Goal: Transaction & Acquisition: Purchase product/service

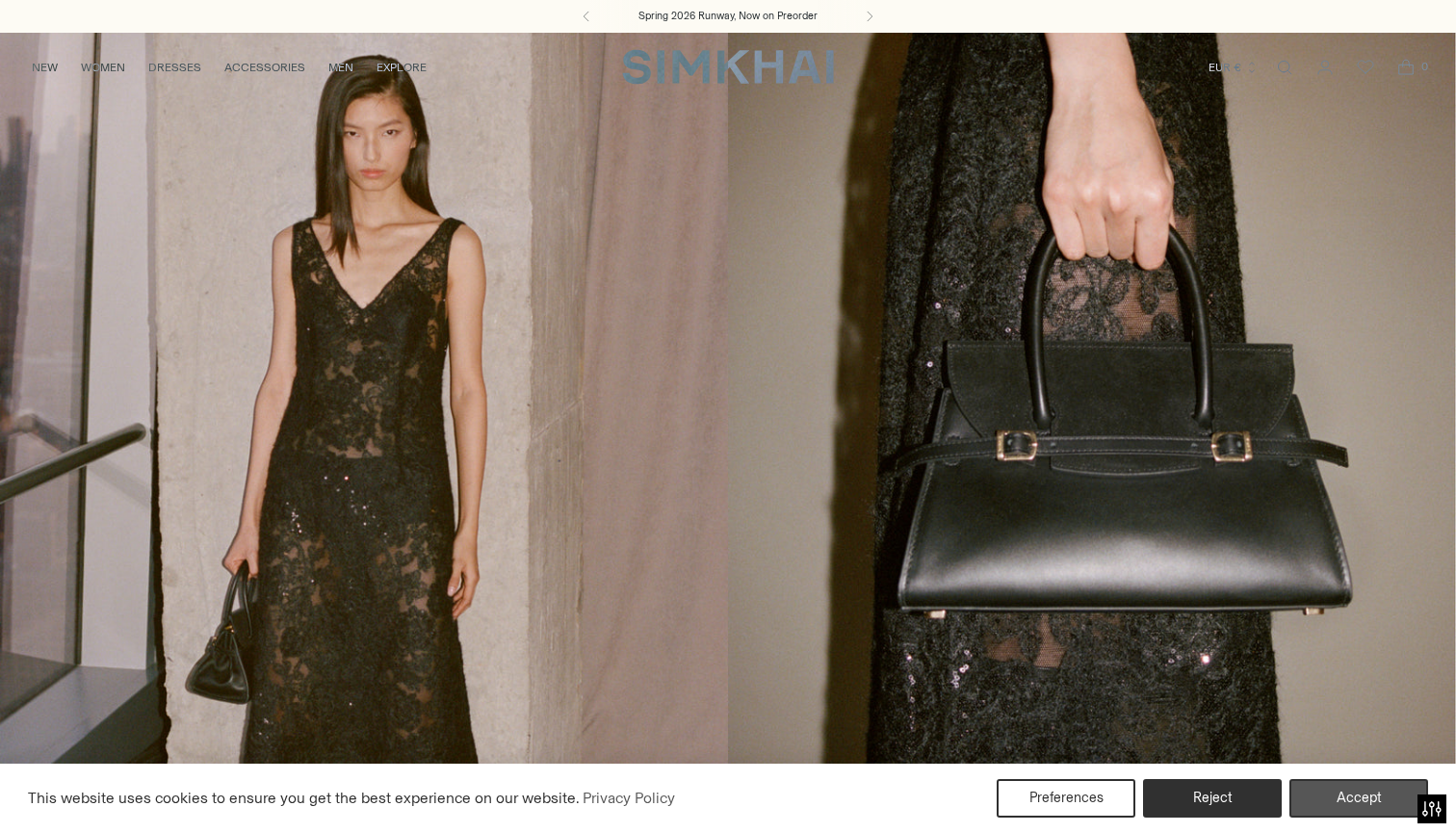
click at [1342, 794] on button "Accept" at bounding box center [1359, 797] width 139 height 39
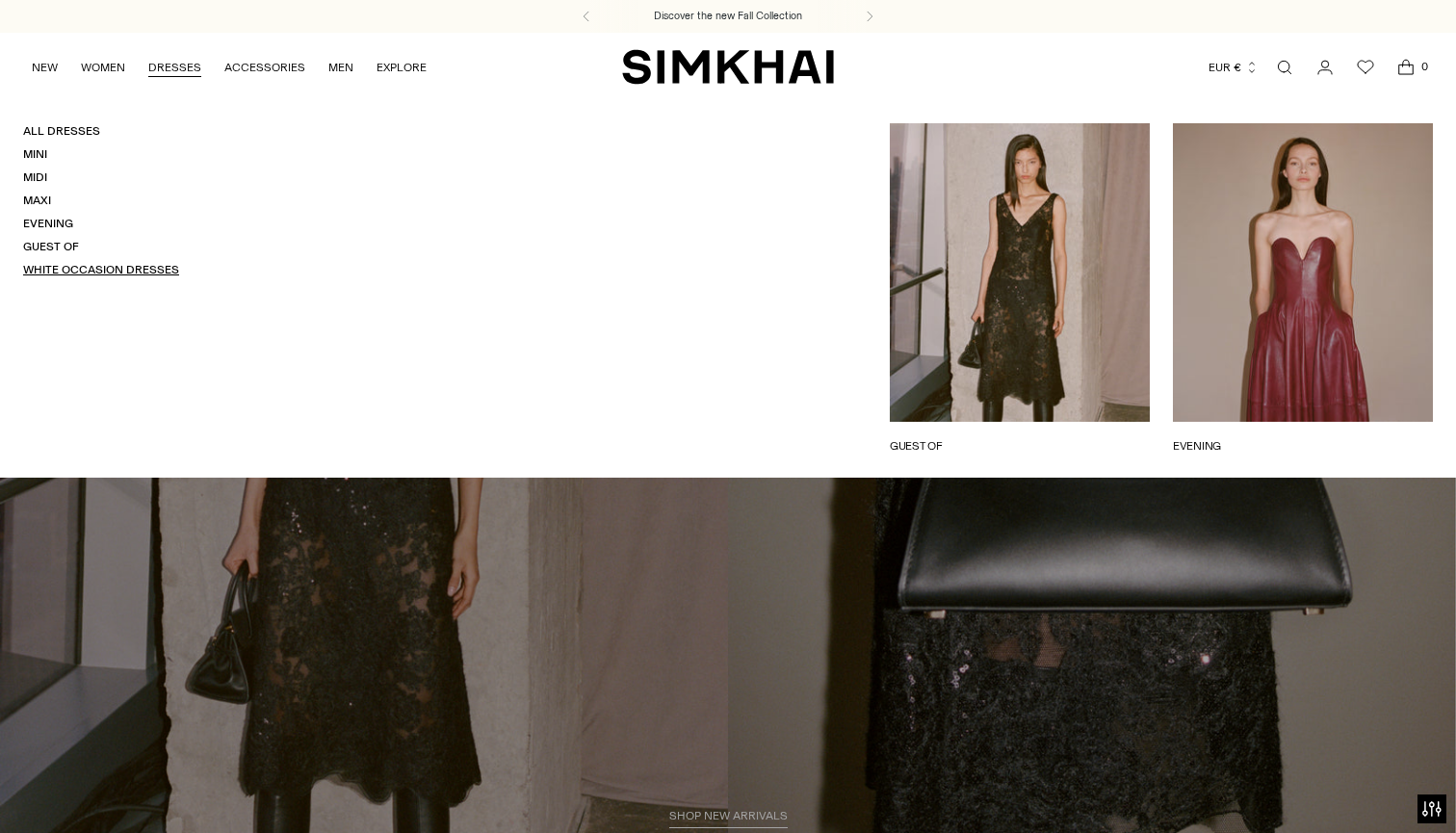
click at [75, 263] on link "White Occasion Dresses" at bounding box center [101, 270] width 156 height 14
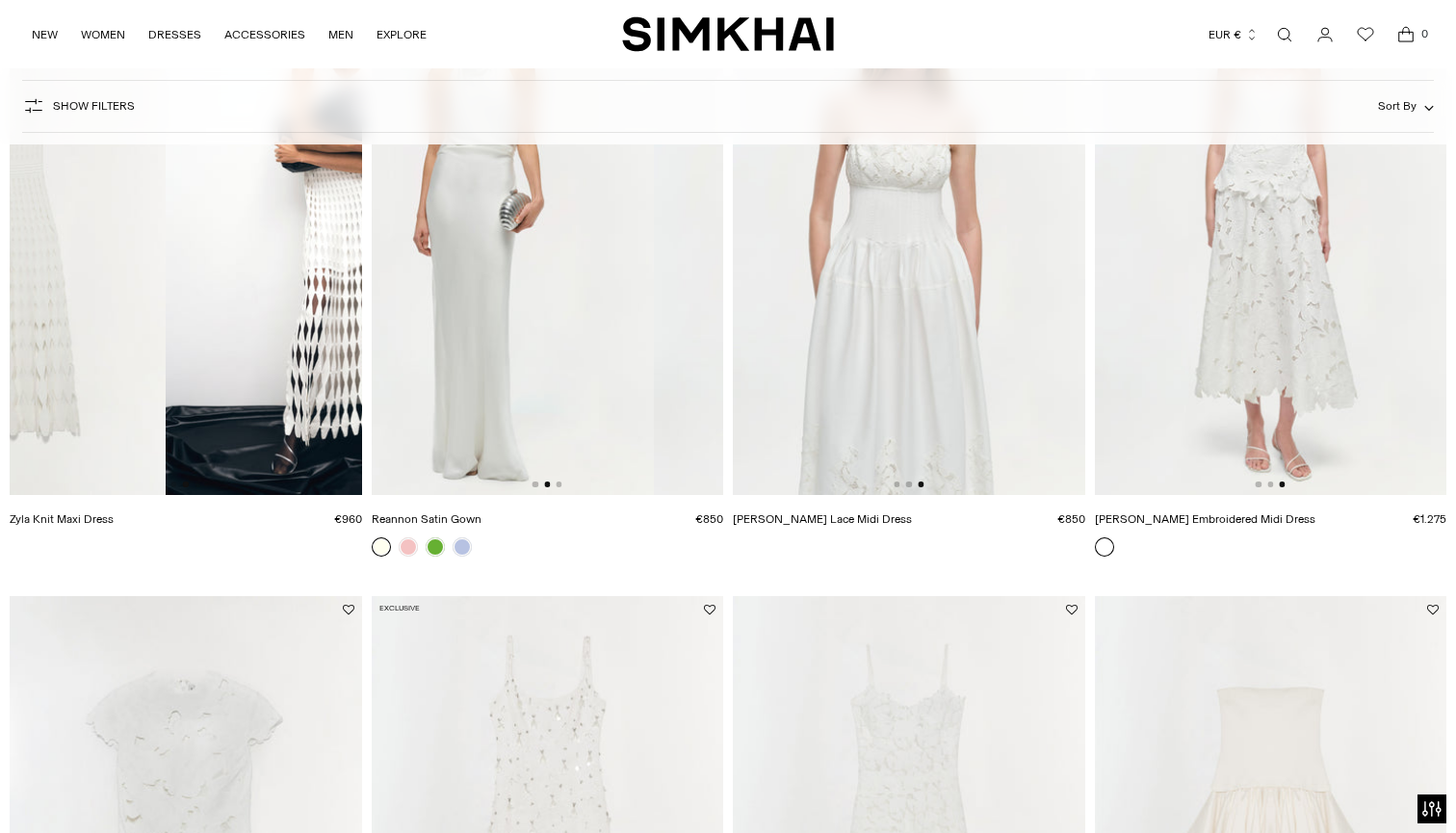
scroll to position [279, 0]
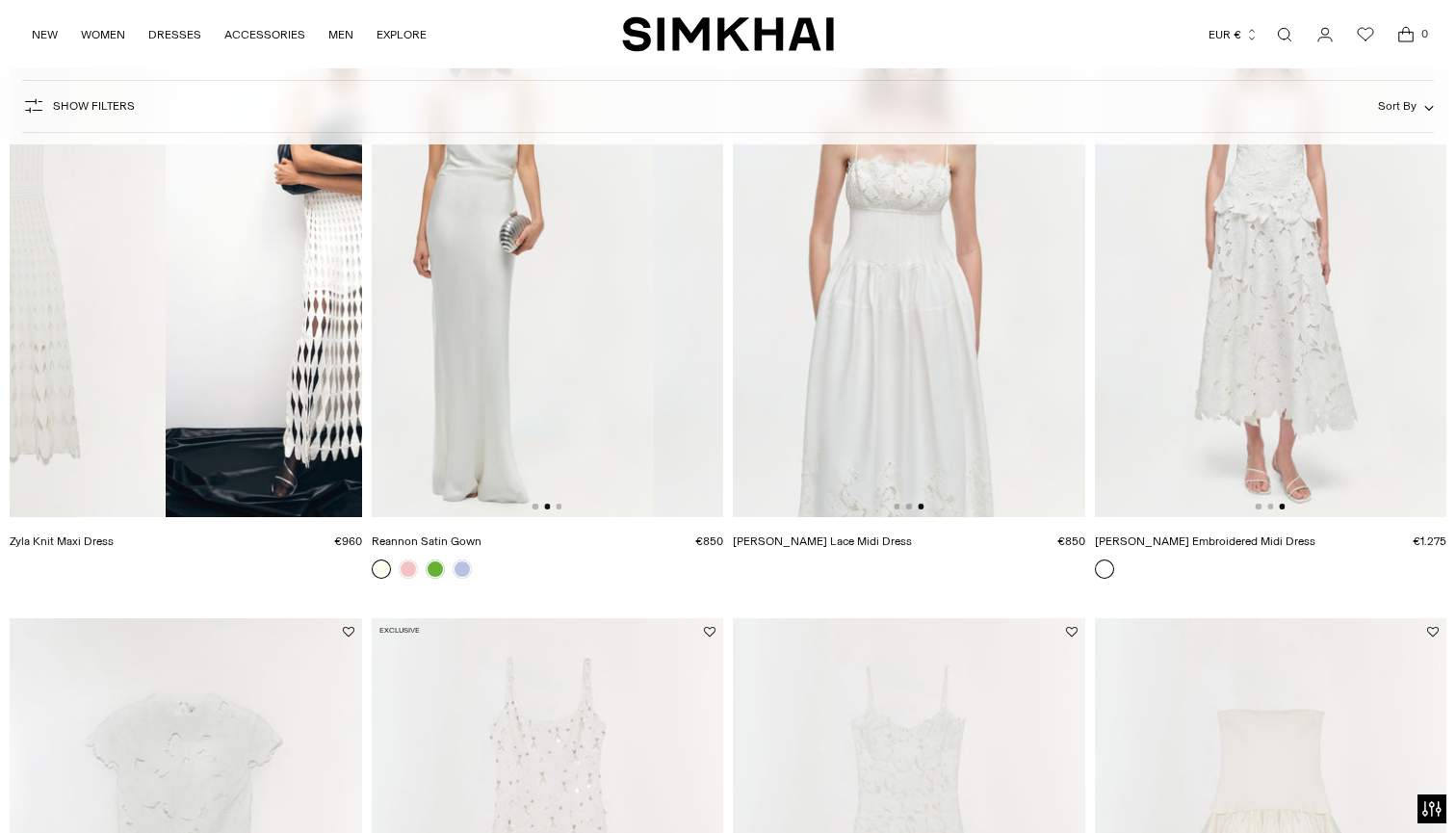
click at [1272, 286] on img at bounding box center [1271, 252] width 352 height 527
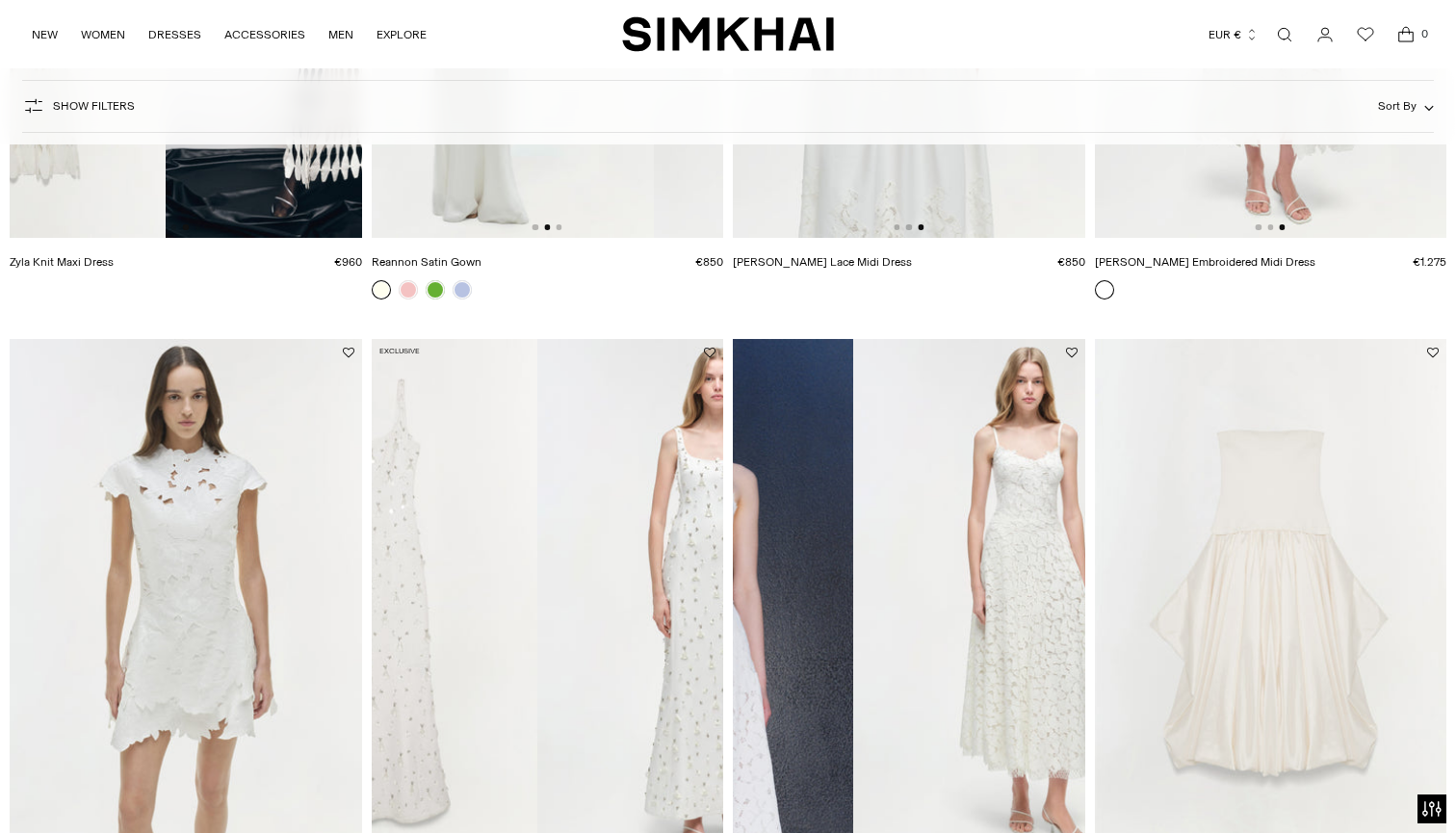
scroll to position [545, 0]
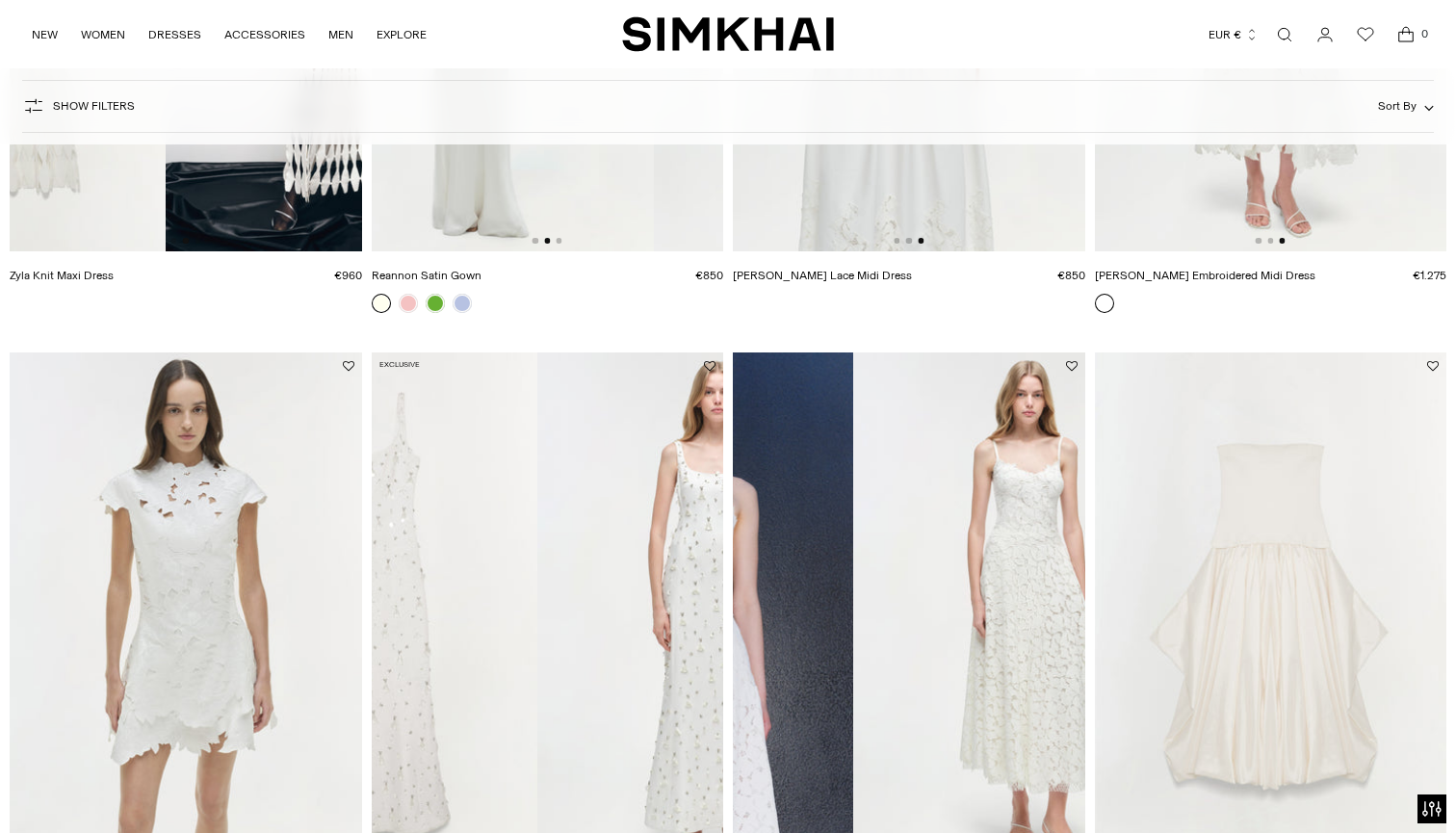
click at [289, 556] on img at bounding box center [186, 615] width 352 height 527
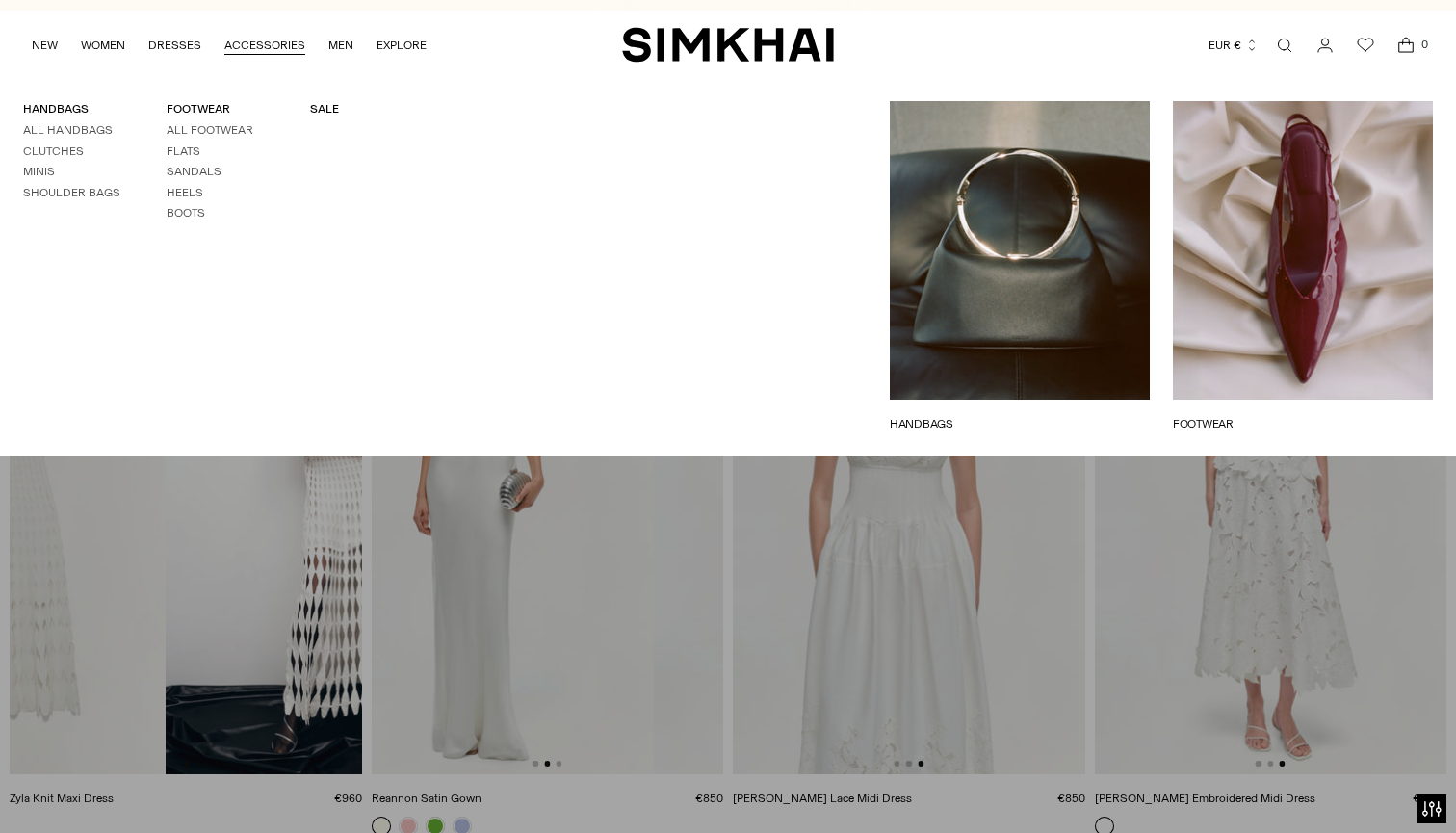
scroll to position [0, 0]
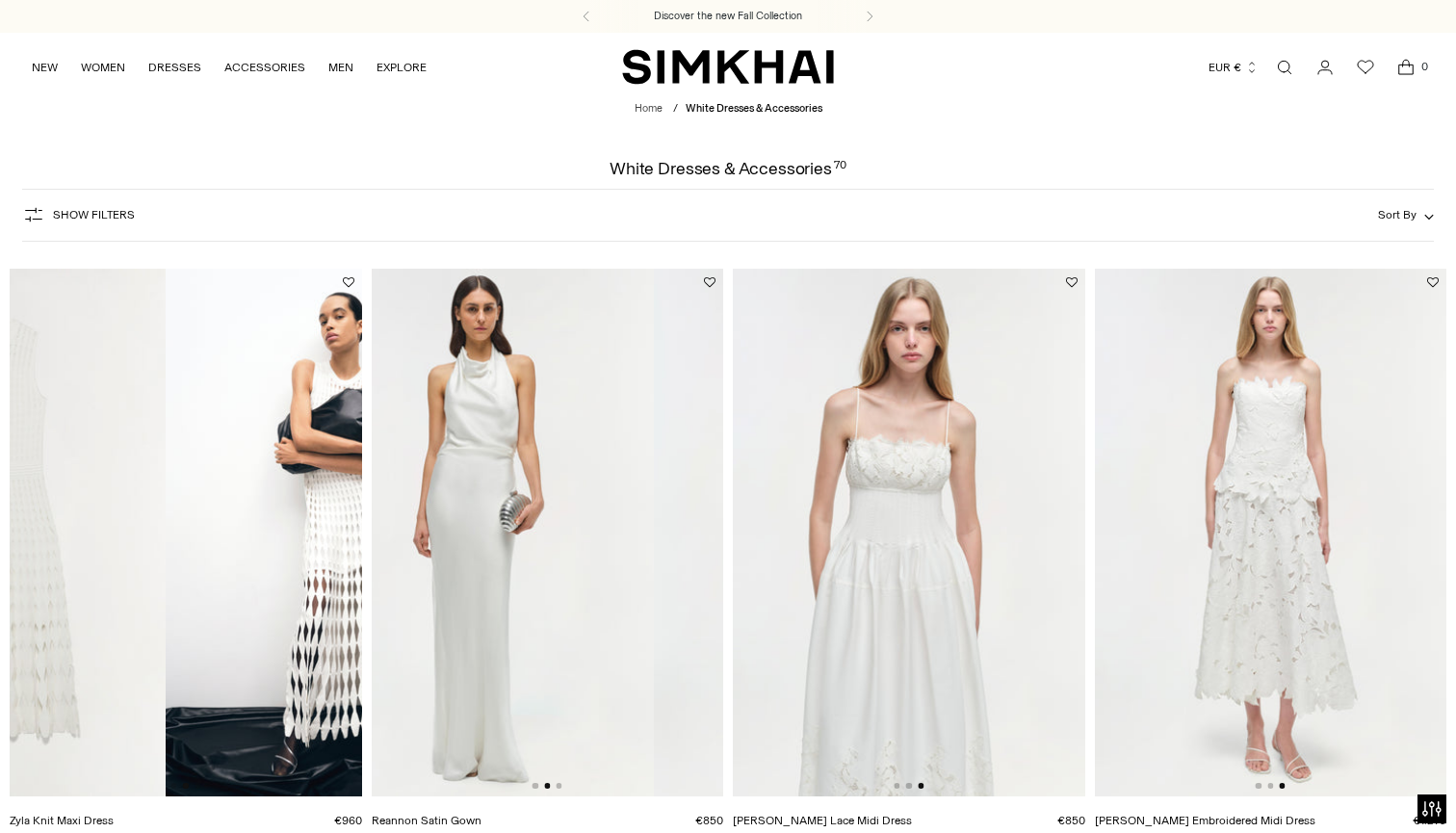
click at [1292, 544] on img at bounding box center [1271, 531] width 352 height 527
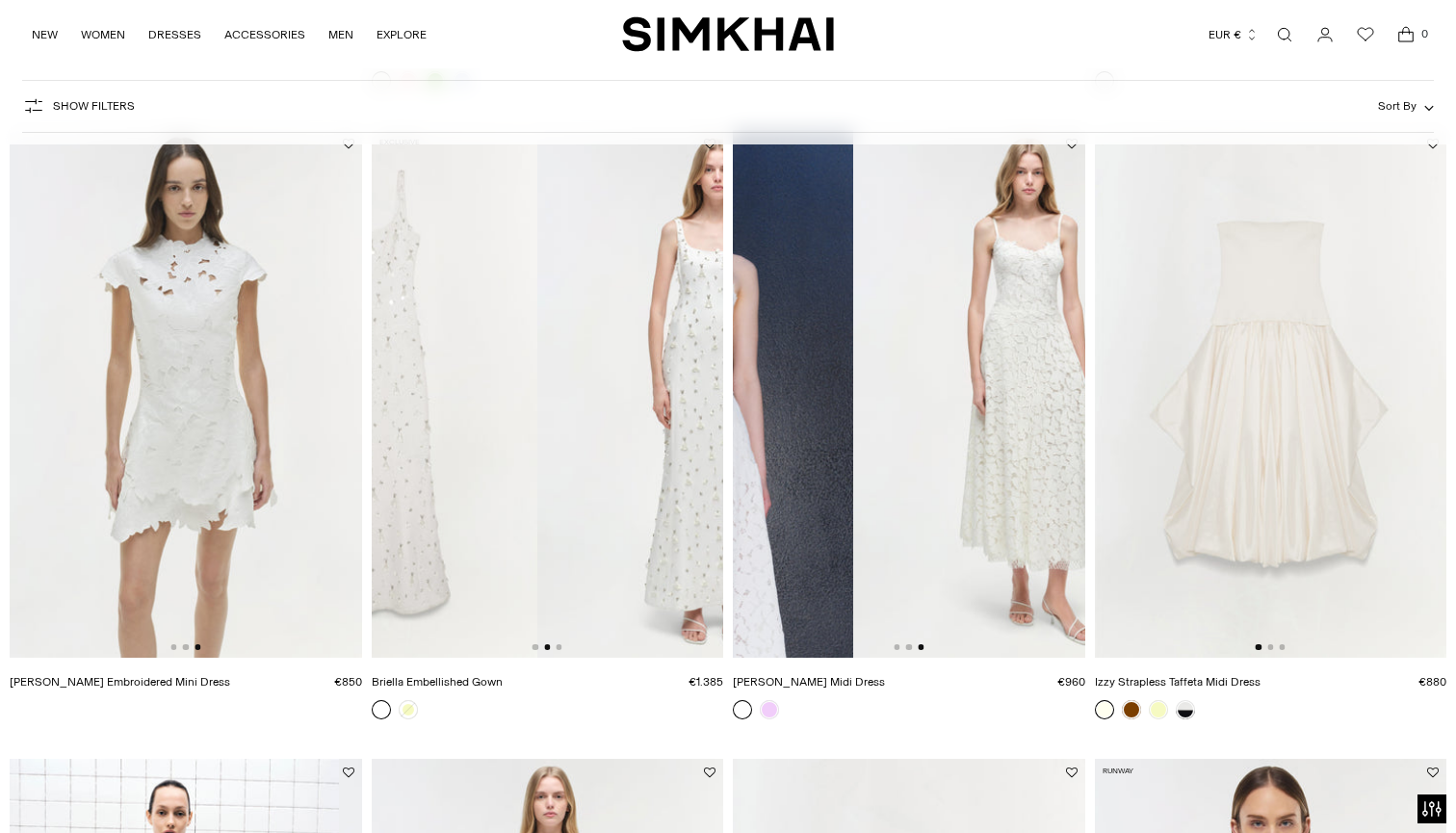
scroll to position [770, 0]
click at [271, 450] on img at bounding box center [186, 391] width 352 height 527
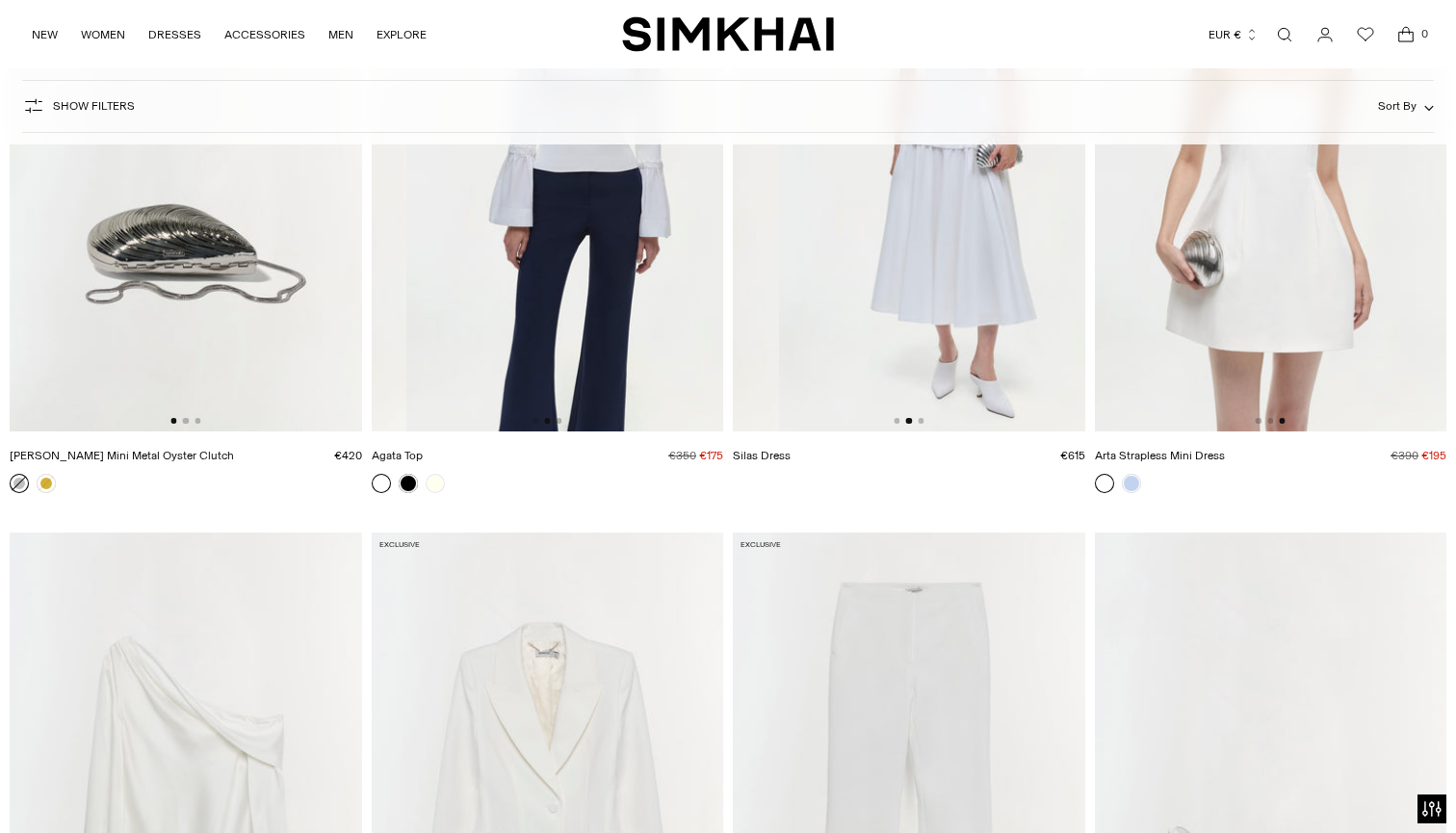
scroll to position [6003, 0]
click at [1286, 302] on img at bounding box center [1271, 169] width 352 height 527
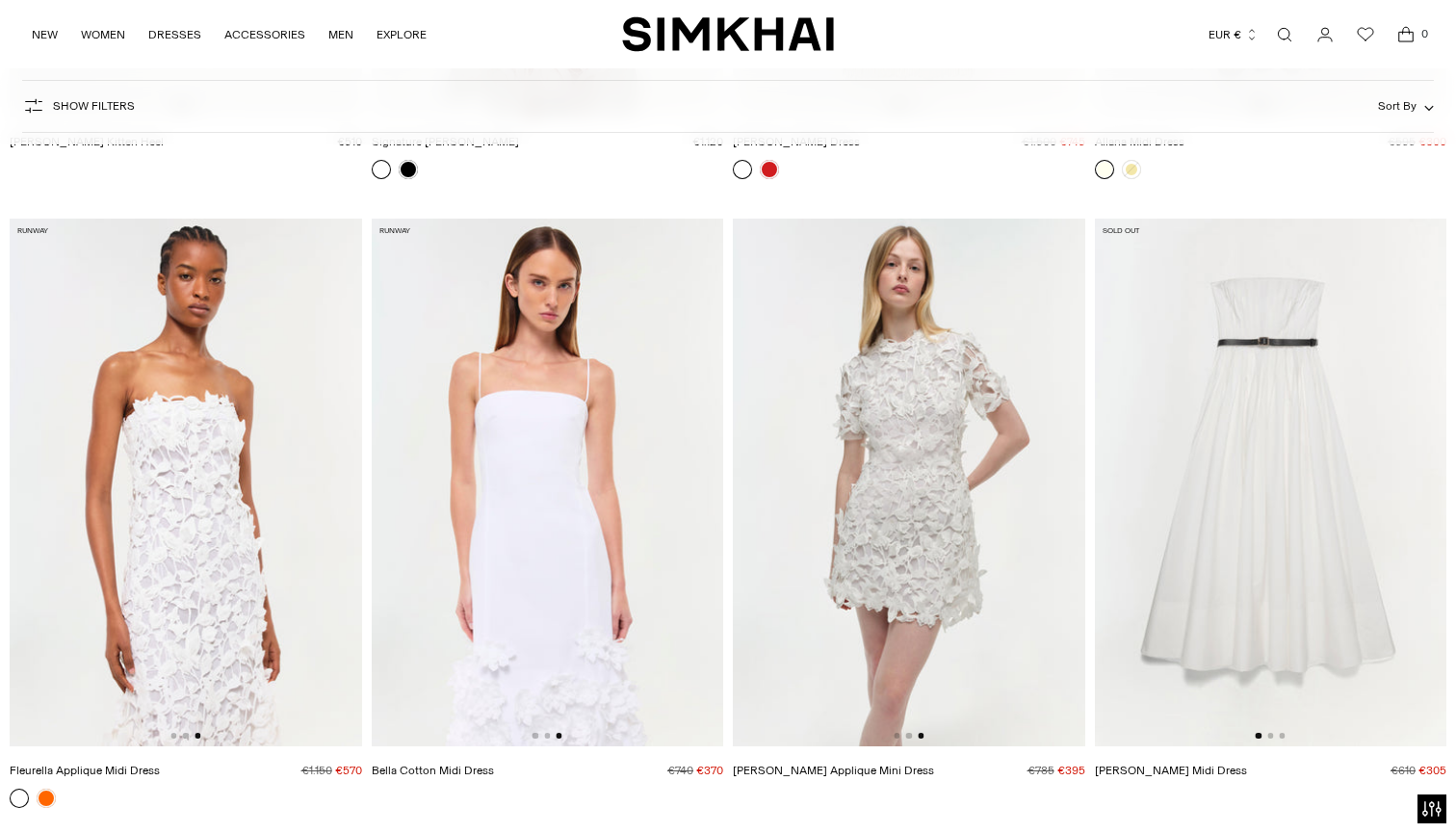
scroll to position [0, 704]
click at [587, 546] on img at bounding box center [548, 482] width 352 height 527
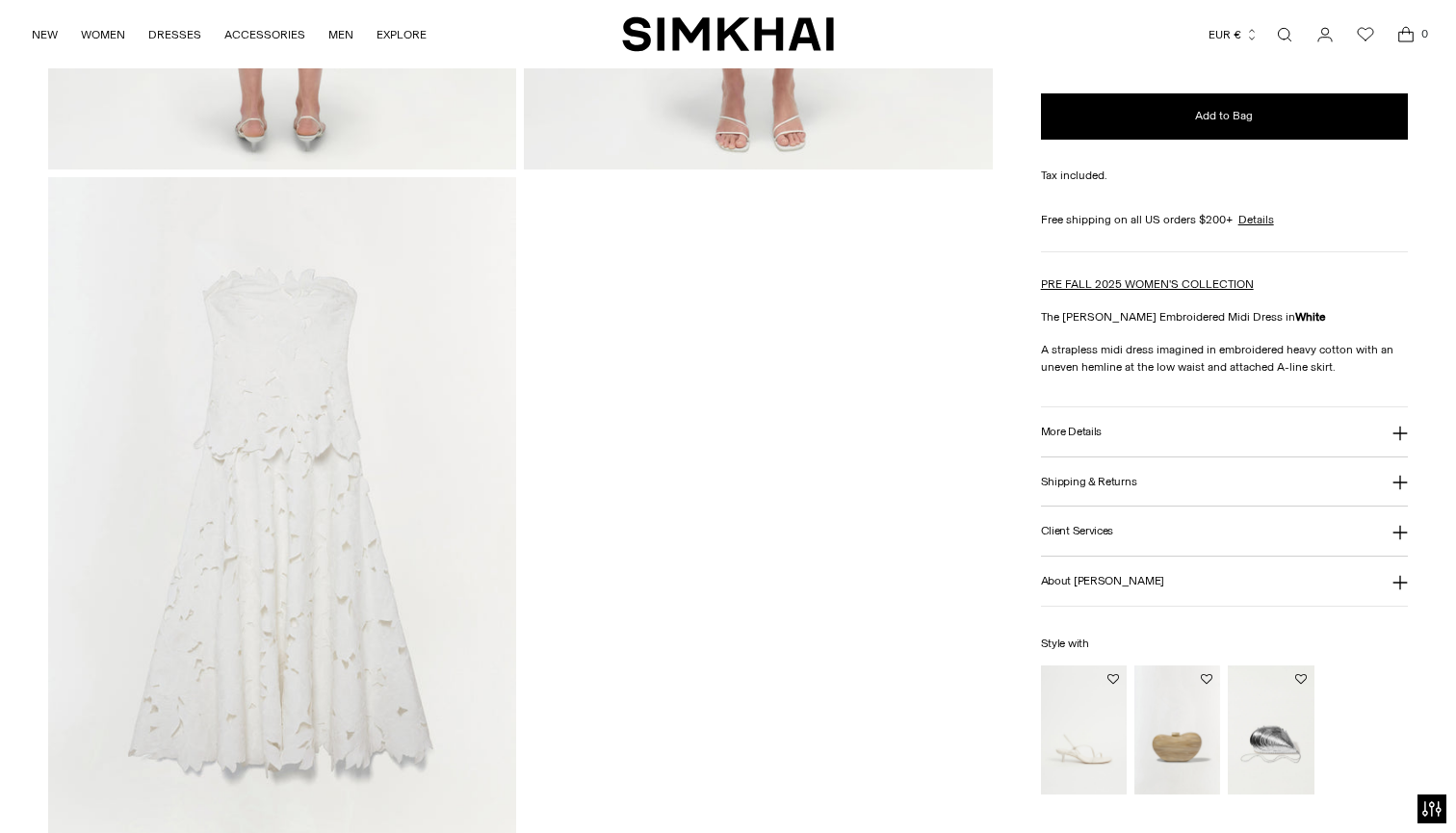
scroll to position [2095, 0]
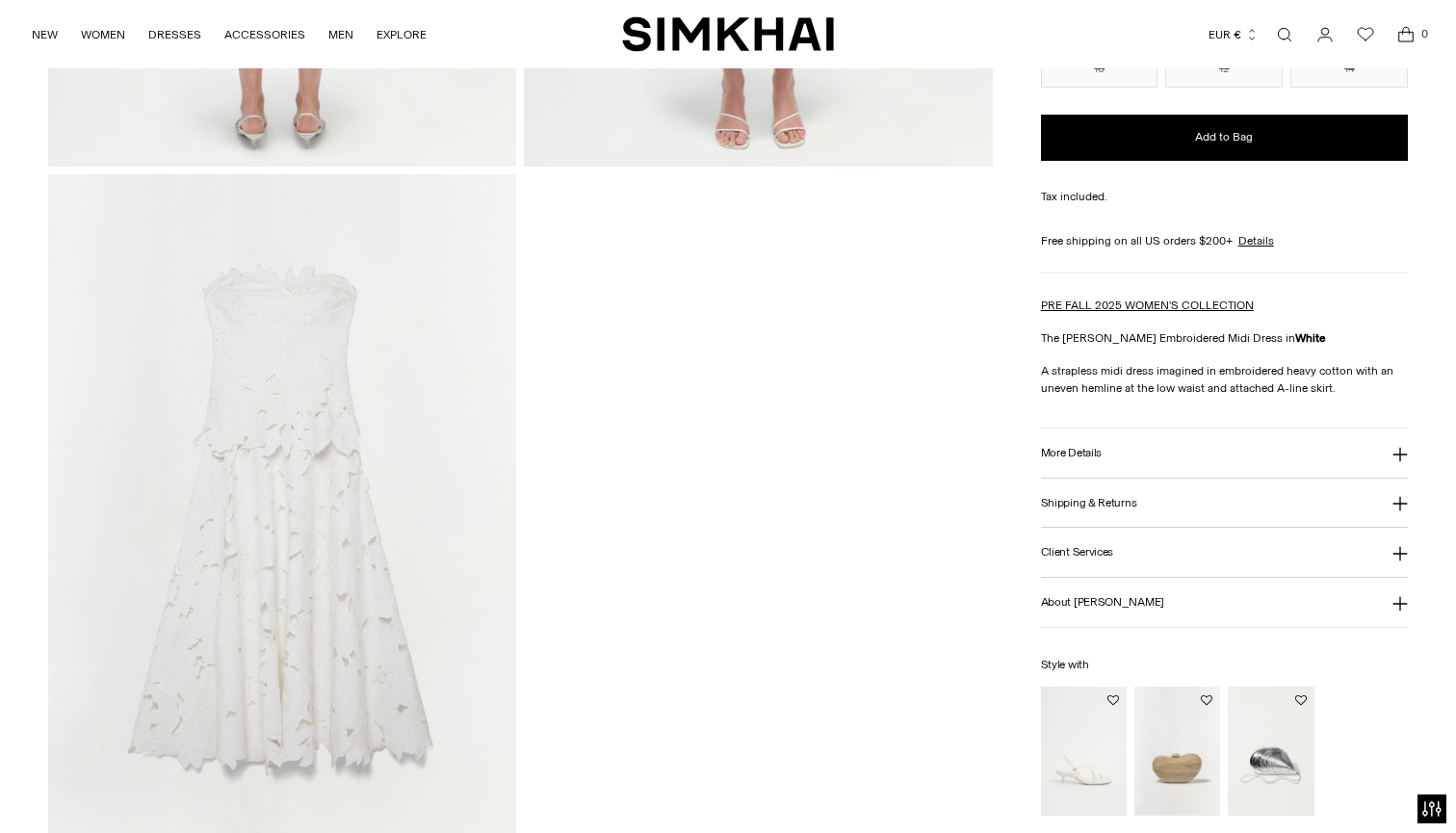
scroll to position [2095, 0]
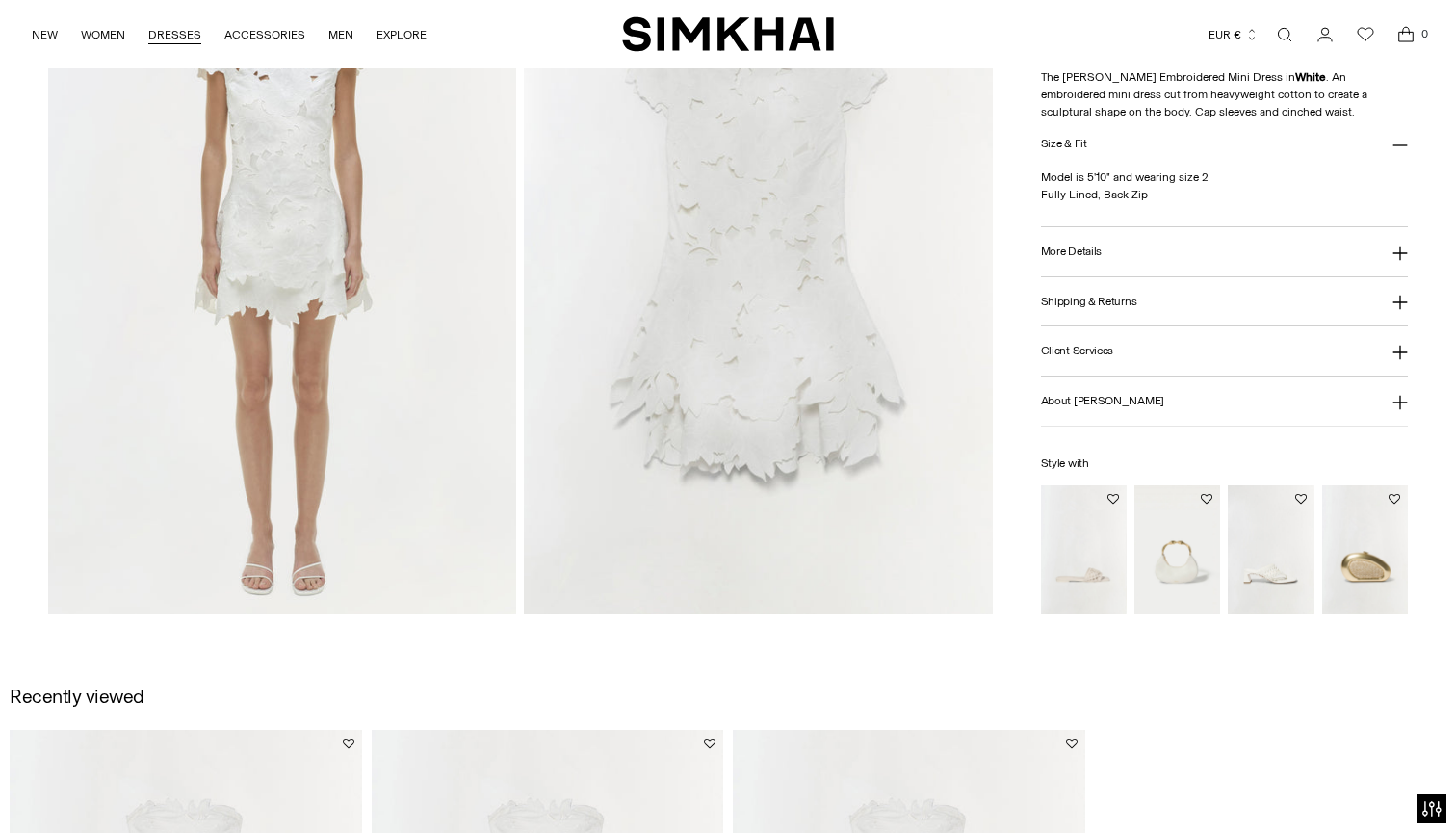
scroll to position [1652, 0]
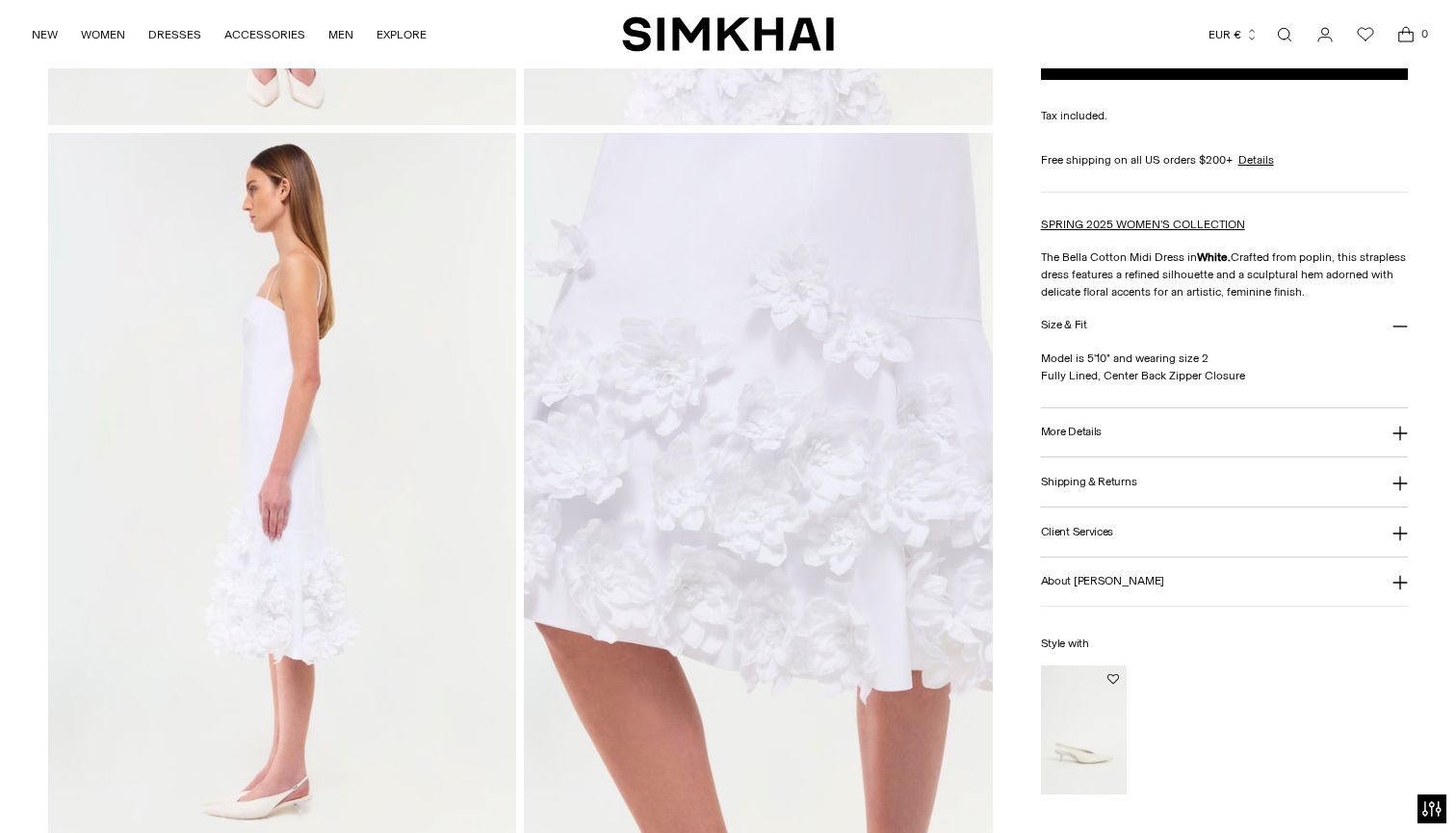
scroll to position [724, 0]
